Goal: Task Accomplishment & Management: Complete application form

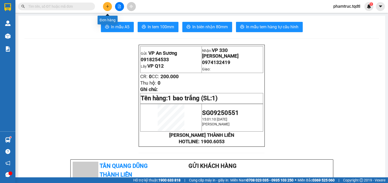
click at [106, 7] on icon "plus" at bounding box center [108, 7] width 4 height 4
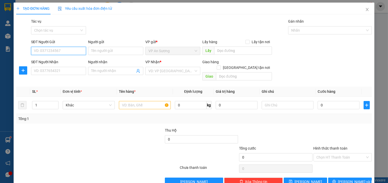
click at [73, 49] on input "SĐT Người Gửi" at bounding box center [58, 51] width 55 height 8
type input "0914160351"
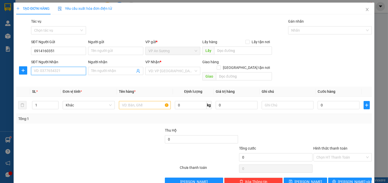
click at [72, 71] on input "SĐT Người Nhận" at bounding box center [58, 71] width 55 height 8
click at [193, 71] on div "VD: VP [GEOGRAPHIC_DATA]" at bounding box center [172, 71] width 55 height 8
type input "036644045"
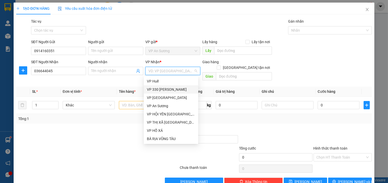
click at [163, 88] on div "VP 330 [PERSON_NAME]" at bounding box center [171, 90] width 48 height 6
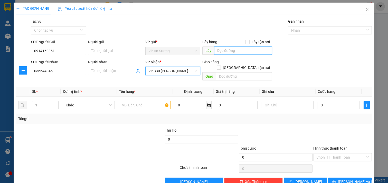
click at [226, 48] on input "text" at bounding box center [243, 50] width 58 height 8
type input "VP Q12"
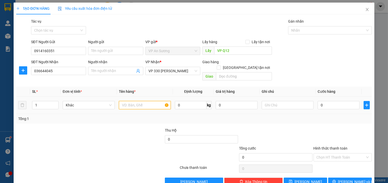
click at [140, 101] on input "text" at bounding box center [145, 105] width 52 height 8
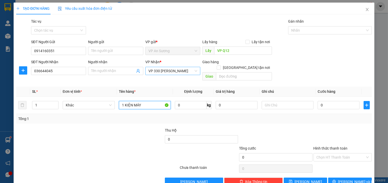
click at [177, 71] on span "VP 330 [PERSON_NAME]" at bounding box center [172, 71] width 49 height 8
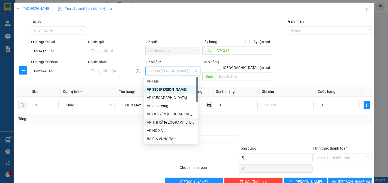
click at [174, 122] on div "VP THỊ XÃ [GEOGRAPHIC_DATA]" at bounding box center [171, 122] width 48 height 6
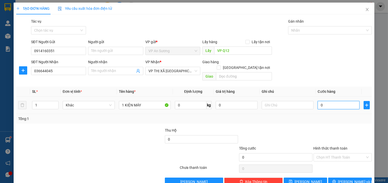
click at [327, 101] on input "0" at bounding box center [339, 105] width 42 height 8
click at [145, 101] on input "1 KIỆN MÁY" at bounding box center [145, 105] width 52 height 8
type input "1 KIỆN MÁY MUTO"
click at [339, 101] on input "0" at bounding box center [339, 105] width 42 height 8
click at [289, 102] on input "text" at bounding box center [288, 105] width 52 height 8
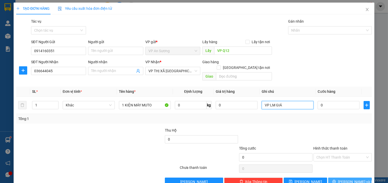
type input "VP LM GIÁ"
click at [333, 177] on button "[PERSON_NAME] và In" at bounding box center [350, 181] width 44 height 8
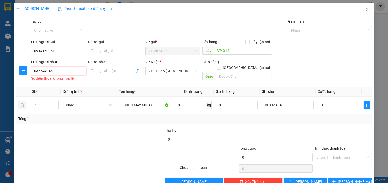
click at [59, 71] on input "036644045" at bounding box center [58, 71] width 55 height 8
click at [41, 69] on input "036644045" at bounding box center [58, 71] width 55 height 8
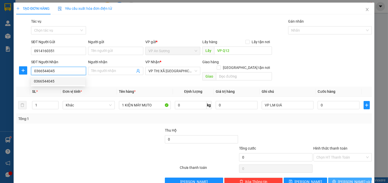
type input "0366544045"
click at [336, 177] on button "[PERSON_NAME] và In" at bounding box center [350, 181] width 44 height 8
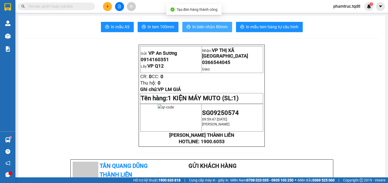
click at [216, 28] on span "In biên nhận 80mm" at bounding box center [210, 27] width 35 height 6
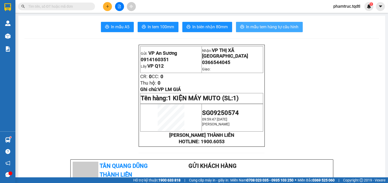
click at [263, 28] on span "In mẫu tem hàng tự cấu hình" at bounding box center [272, 27] width 52 height 6
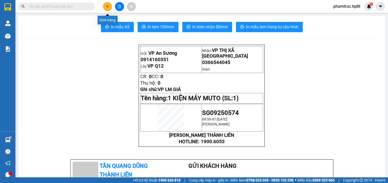
click at [106, 5] on icon "plus" at bounding box center [108, 7] width 4 height 4
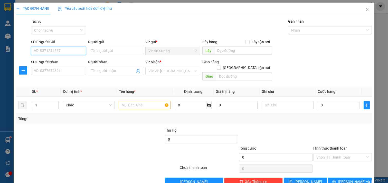
click at [66, 49] on input "SĐT Người Gửi" at bounding box center [58, 51] width 55 height 8
type input "0906448333"
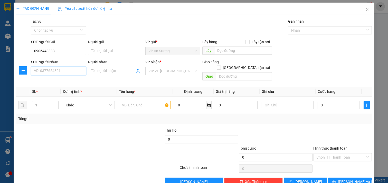
click at [68, 71] on input "SĐT Người Nhận" at bounding box center [58, 71] width 55 height 8
click at [68, 48] on input "0906448333" at bounding box center [58, 51] width 55 height 8
click at [51, 72] on input "SĐT Người Nhận" at bounding box center [58, 71] width 55 height 8
click at [60, 82] on div "0906448333 - CHỊ THƯ" at bounding box center [58, 81] width 48 height 6
type input "0906448333"
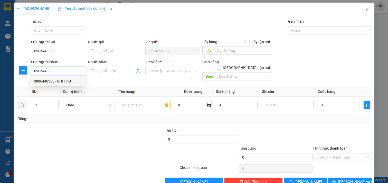
type input "CHỊ THƯ"
type input "HƯỚNG HOÁ"
type input "150.000"
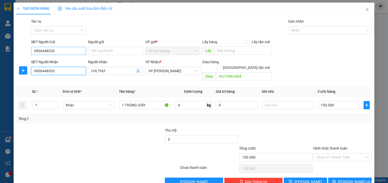
type input "0906448333"
click at [60, 48] on input "0906448333" at bounding box center [58, 51] width 55 height 8
type input "0"
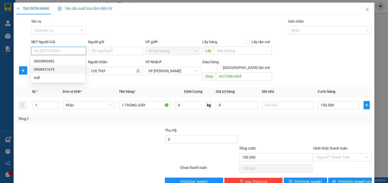
click at [61, 70] on div "0908931675" at bounding box center [58, 70] width 48 height 6
type input "0908931675"
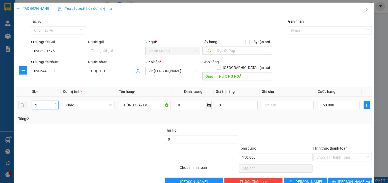
click at [50, 101] on input "2" at bounding box center [45, 105] width 26 height 8
type input "3"
click at [160, 100] on div "THÙNG GIẤY ĐỎ" at bounding box center [145, 105] width 52 height 10
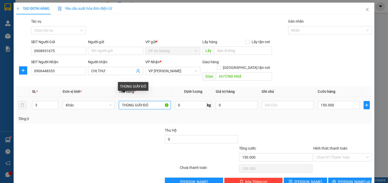
click at [122, 101] on input "THÙNG GIẤY ĐỎ" at bounding box center [145, 105] width 52 height 8
type input "3THÙNG GIẤY ĐỎ"
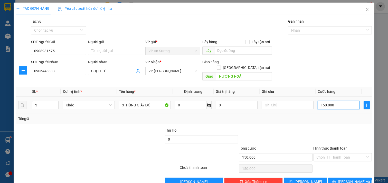
click at [335, 101] on input "150.000" at bounding box center [339, 105] width 42 height 8
type input "0"
type input "4"
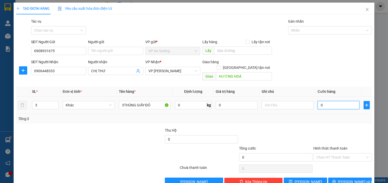
type input "4"
type input "04"
type input "45"
type input "045"
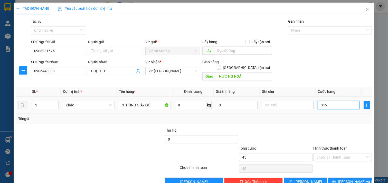
type input "450"
type input "0.450"
type input "450.000"
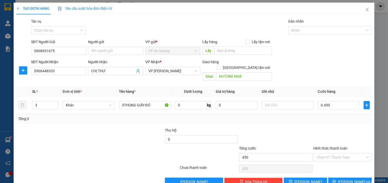
type input "450.000"
click at [337, 121] on div "Transit Pickup Surcharge Ids Transit Deliver Surcharge Ids Transit Deliver Surc…" at bounding box center [194, 101] width 356 height 167
click at [230, 50] on input "text" at bounding box center [243, 50] width 58 height 8
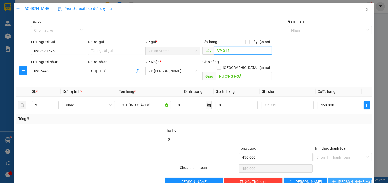
type input "VP Q12"
click at [350, 179] on span "[PERSON_NAME] và In" at bounding box center [356, 182] width 36 height 6
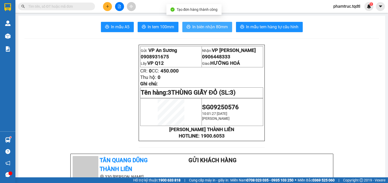
click at [219, 29] on span "In biên nhận 80mm" at bounding box center [210, 27] width 35 height 6
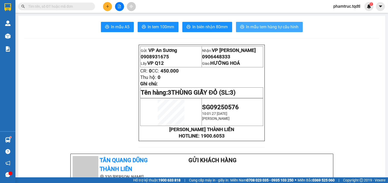
click at [275, 27] on span "In mẫu tem hàng tự cấu hình" at bounding box center [272, 27] width 52 height 6
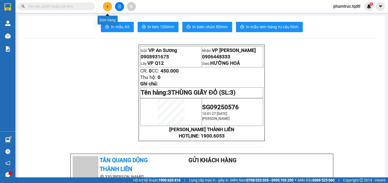
click at [106, 3] on button at bounding box center [107, 6] width 9 height 9
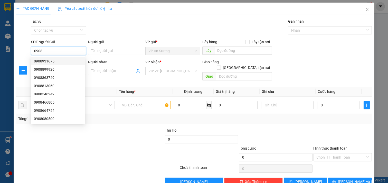
click at [57, 61] on div "0908931675" at bounding box center [58, 61] width 48 height 6
type input "0908931675"
type input "VP Q12"
type input "0906448333"
type input "CHỊ THƯ"
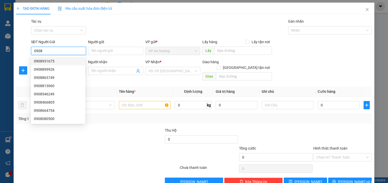
type input "HƯỚNG HOÁ"
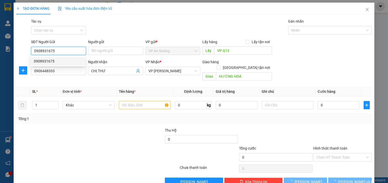
type input "450.000"
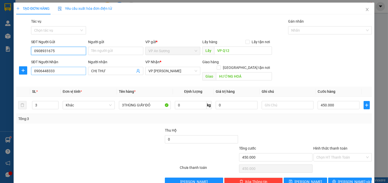
type input "0908931675"
click at [54, 69] on input "0906448333" at bounding box center [58, 71] width 55 height 8
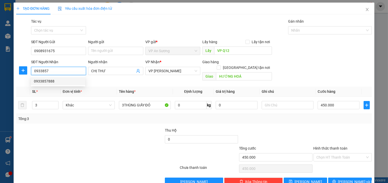
click at [65, 80] on div "0933857888" at bounding box center [58, 81] width 48 height 6
type input "0933857888"
type input "HẠ LONG [GEOGRAPHIC_DATA]"
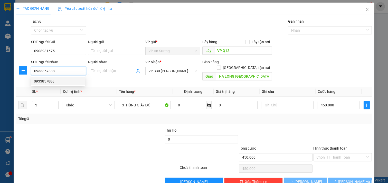
type input "350.000"
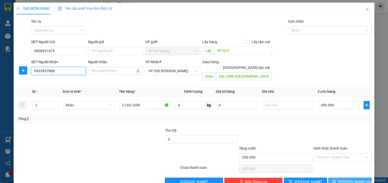
type input "0933857888"
click at [345, 179] on span "[PERSON_NAME] và In" at bounding box center [356, 182] width 36 height 6
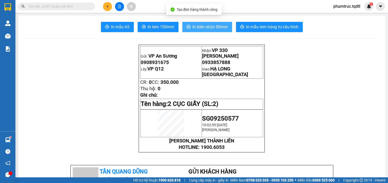
click at [218, 27] on span "In biên nhận 80mm" at bounding box center [210, 27] width 35 height 6
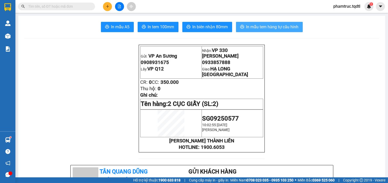
click at [274, 25] on span "In mẫu tem hàng tự cấu hình" at bounding box center [272, 27] width 52 height 6
